Goal: Communication & Community: Ask a question

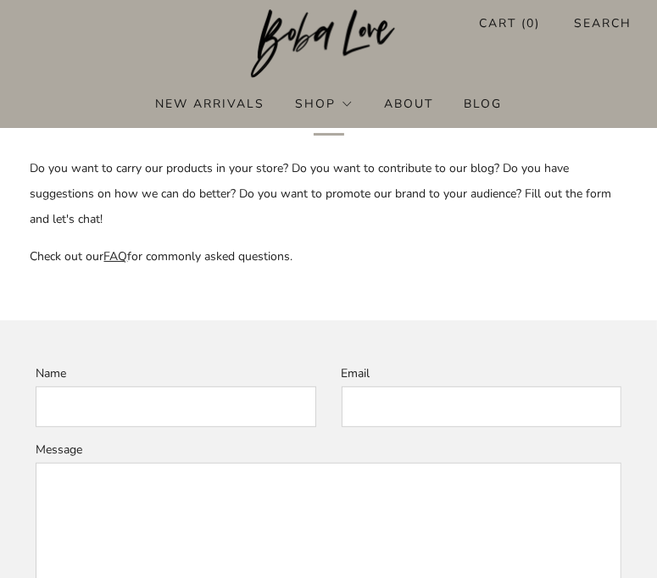
scroll to position [254, 0]
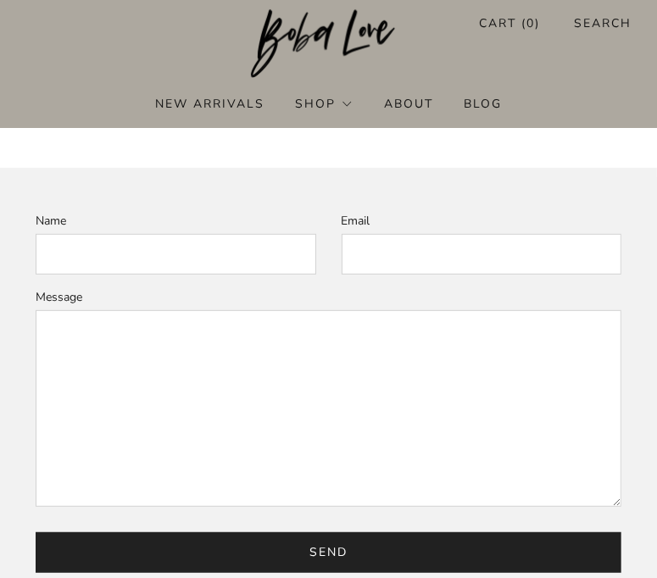
click at [132, 263] on input "Name" at bounding box center [176, 254] width 281 height 41
type input "[PERSON_NAME]"
click at [380, 253] on input "Email" at bounding box center [482, 254] width 281 height 41
type input "[PERSON_NAME][EMAIL_ADDRESS][DOMAIN_NAME]"
drag, startPoint x: 386, startPoint y: 355, endPoint x: 367, endPoint y: 367, distance: 22.8
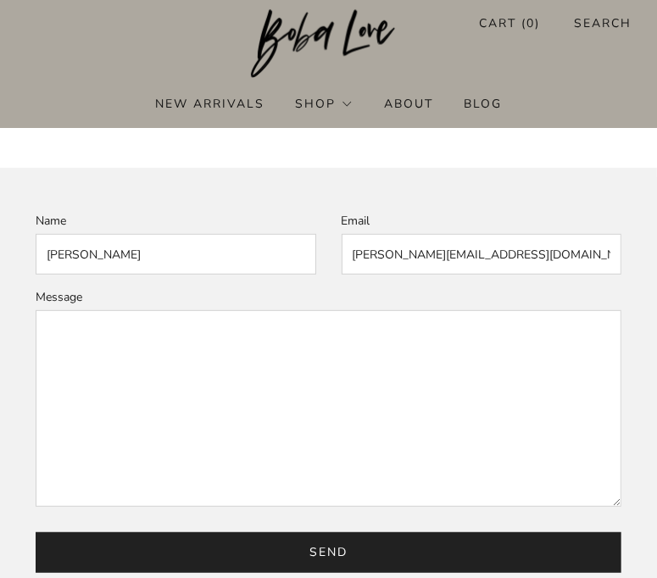
click at [385, 356] on textarea "Message" at bounding box center [329, 408] width 586 height 197
paste textarea "Hello! I wanted to discuss a potential guest post opportunity with you regardin…"
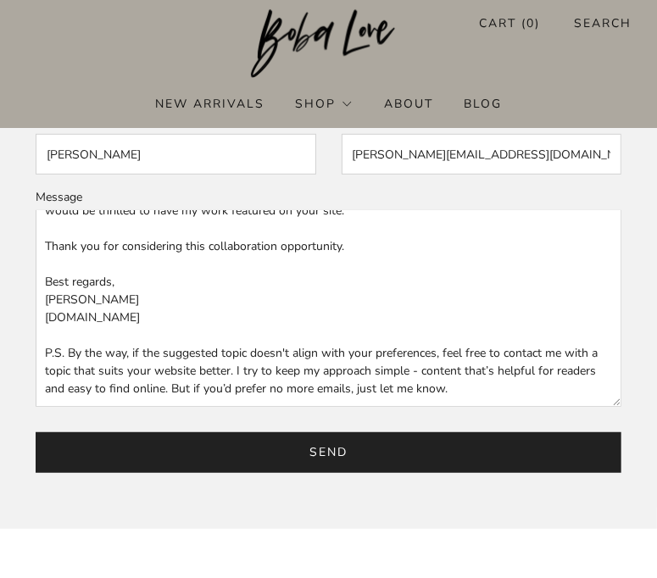
scroll to position [508, 0]
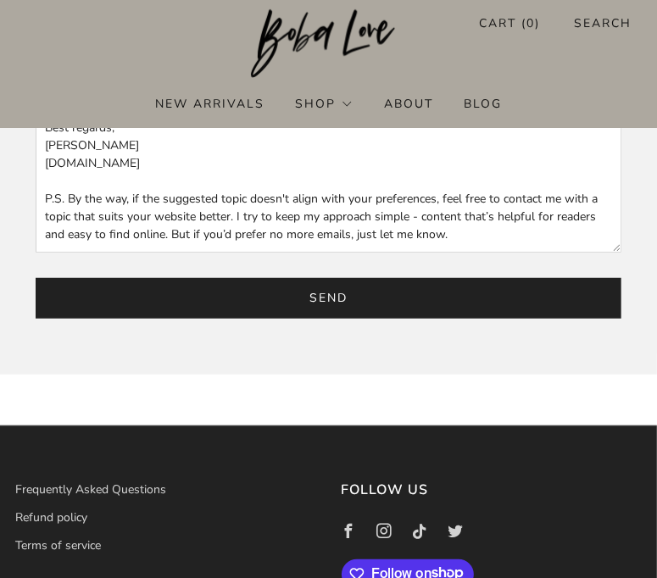
type textarea "Hello! I wanted to discuss a potential guest post opportunity with you regardin…"
click at [214, 303] on input "Send" at bounding box center [329, 298] width 586 height 41
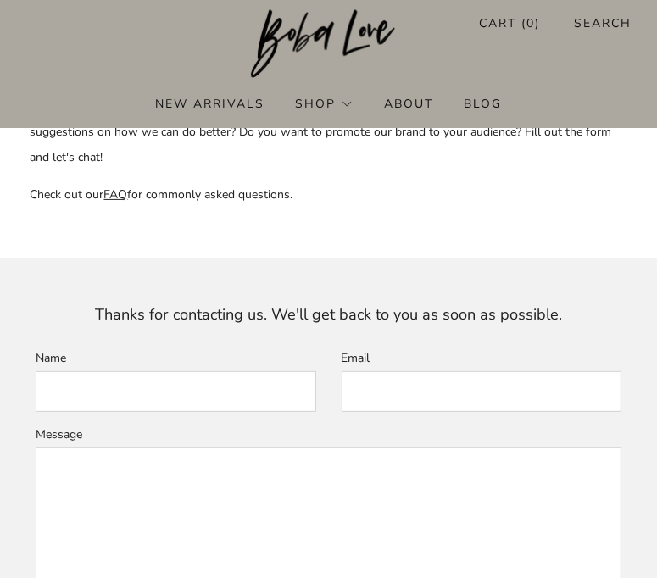
scroll to position [125, 0]
